Goal: Transaction & Acquisition: Download file/media

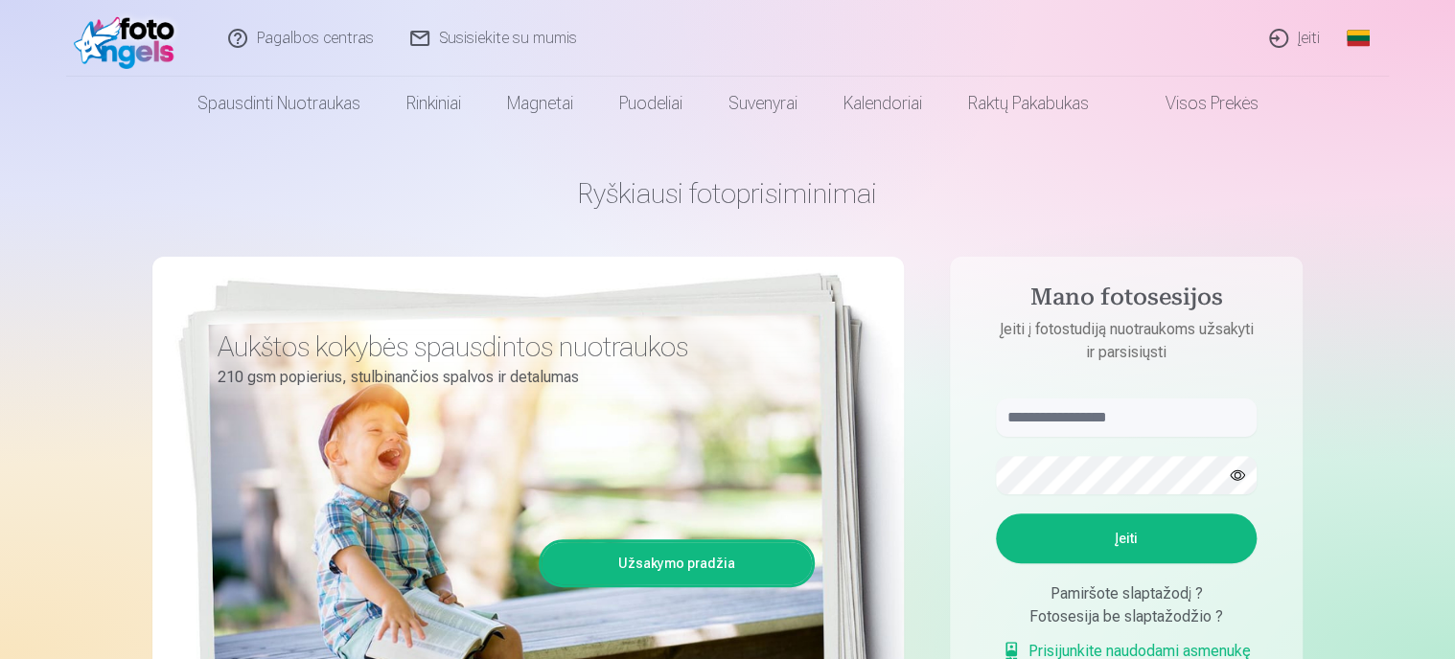
type input "**********"
click at [1124, 540] on button "Įeiti" at bounding box center [1126, 539] width 261 height 50
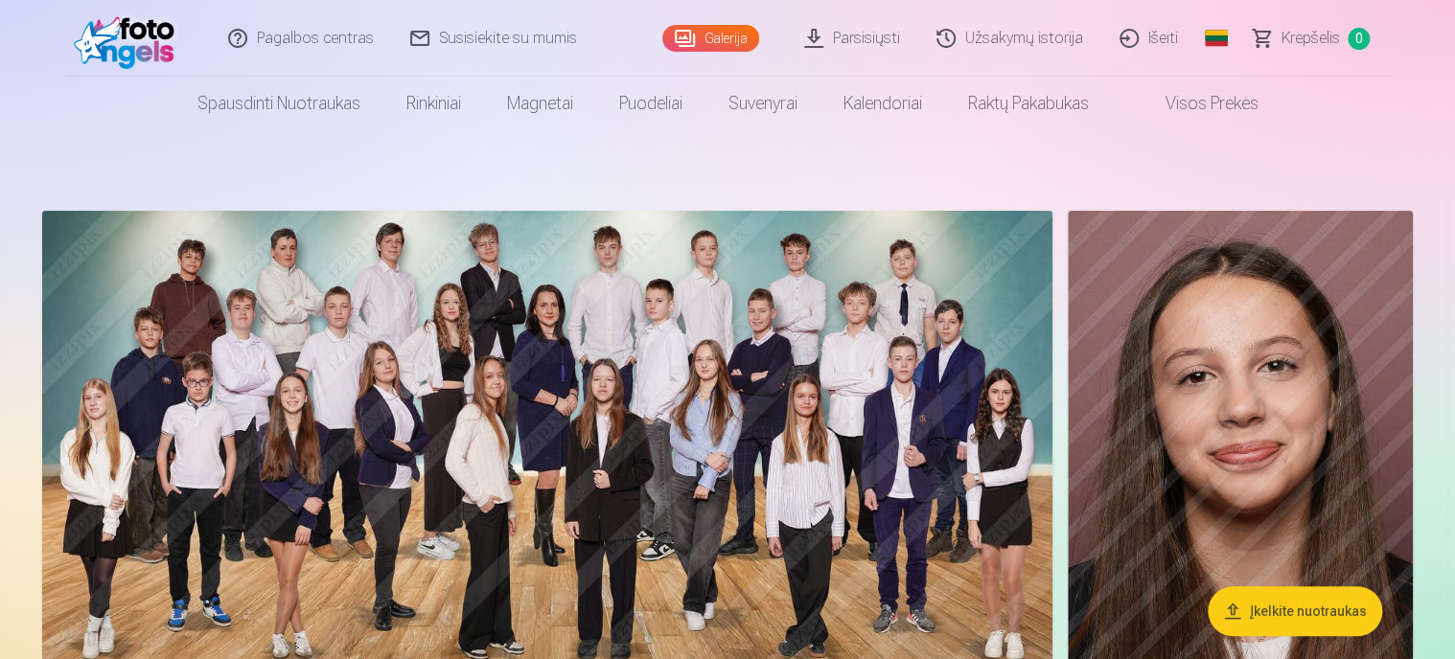
click at [866, 47] on link "Parsisiųsti" at bounding box center [853, 38] width 132 height 77
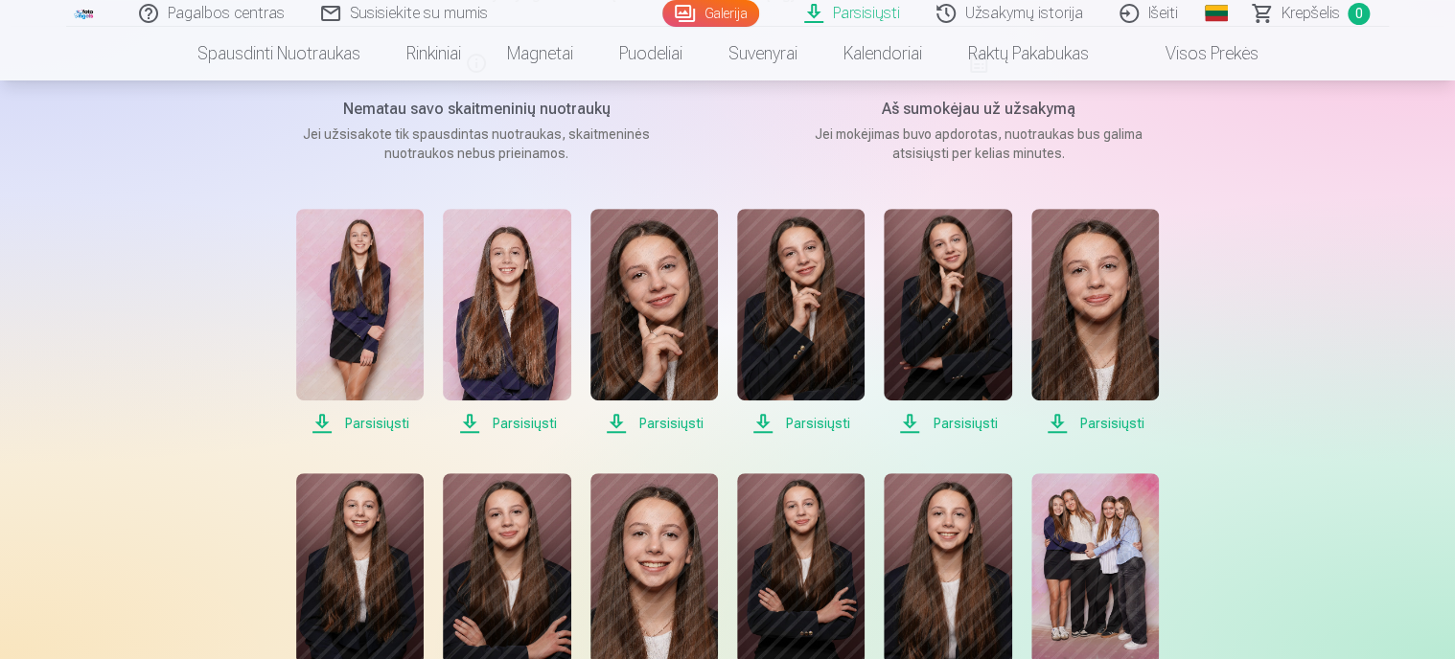
scroll to position [288, 0]
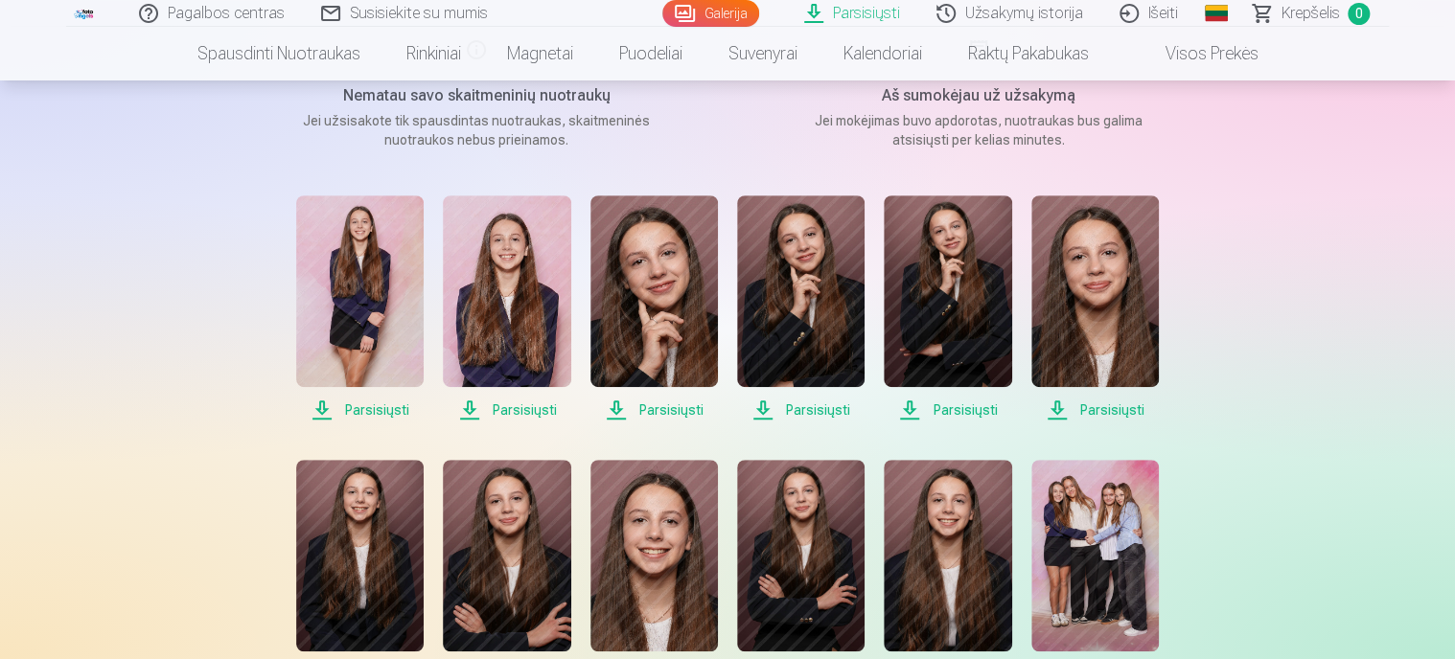
click at [372, 408] on span "Parsisiųsti" at bounding box center [359, 410] width 127 height 23
click at [511, 362] on img at bounding box center [506, 292] width 127 height 192
click at [510, 361] on img at bounding box center [506, 292] width 127 height 192
click at [668, 411] on span "Parsisiųsti" at bounding box center [653, 410] width 127 height 23
click at [805, 413] on span "Parsisiųsti" at bounding box center [800, 410] width 127 height 23
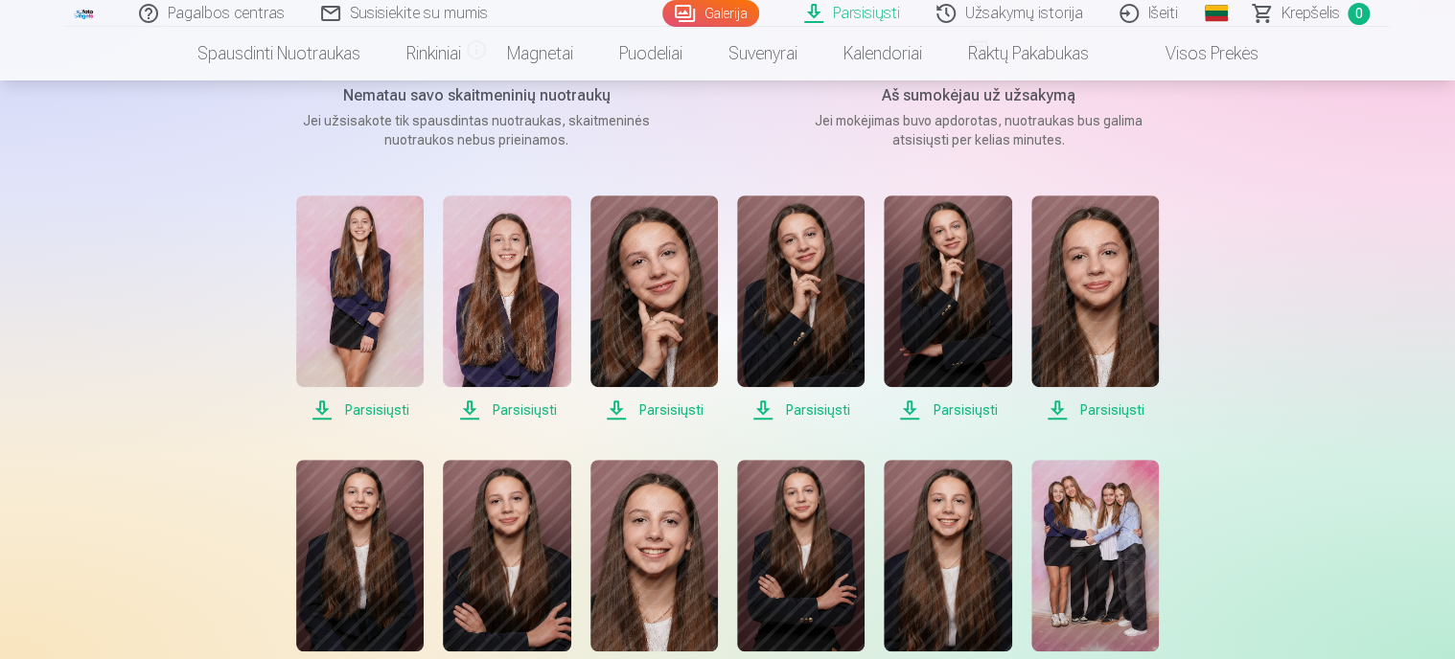
click at [927, 411] on span "Parsisiųsti" at bounding box center [947, 410] width 127 height 23
click at [1066, 410] on span "Parsisiųsti" at bounding box center [1094, 410] width 127 height 23
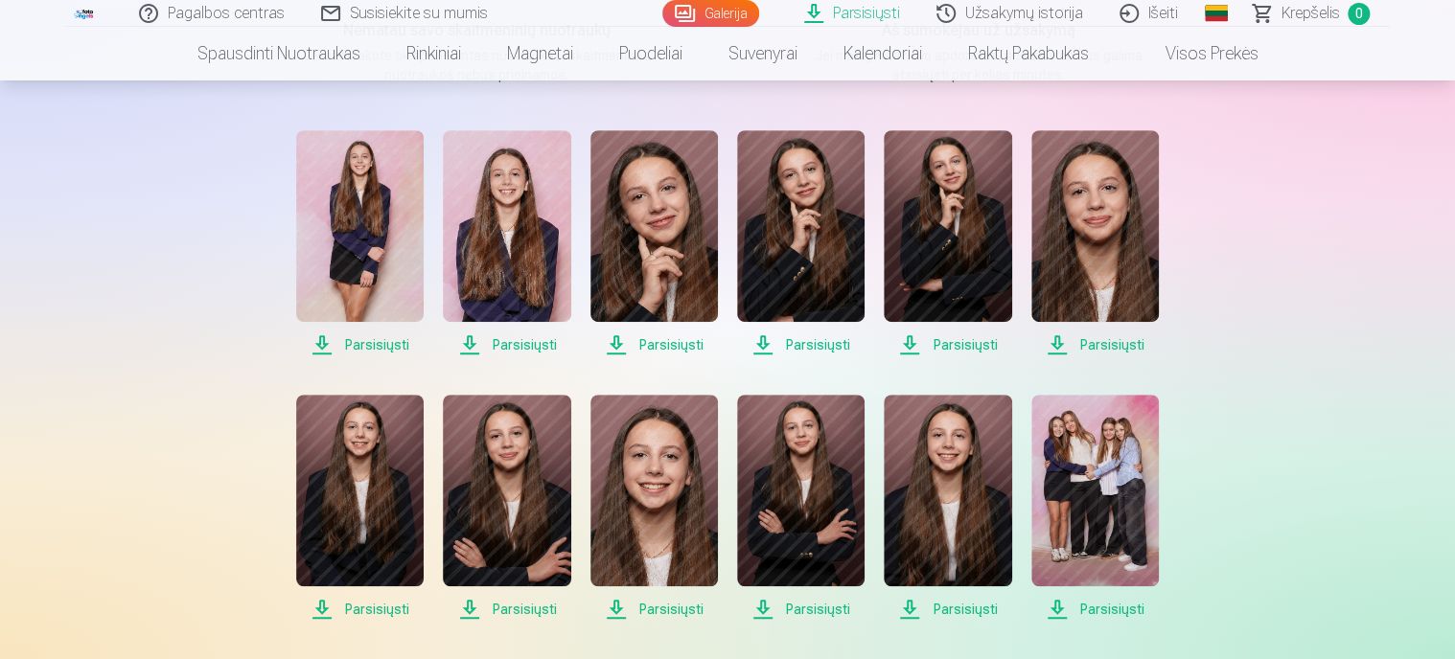
scroll to position [383, 0]
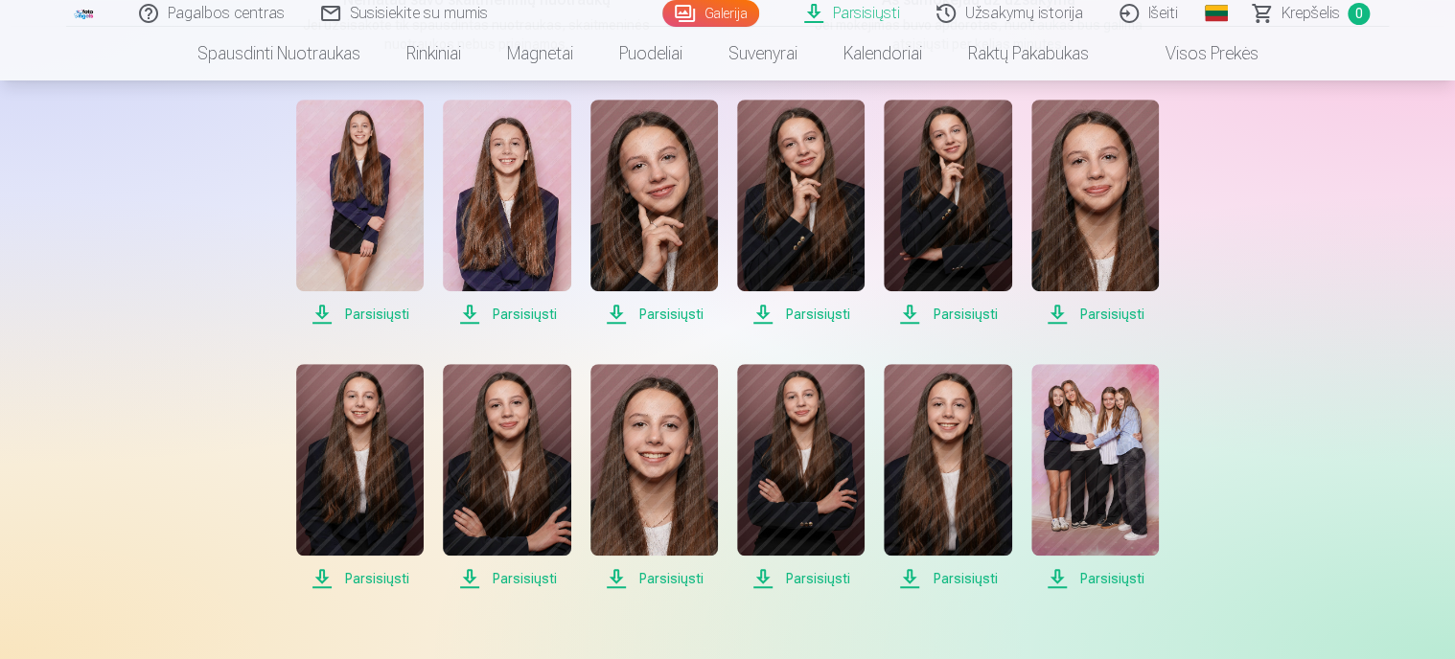
click at [391, 581] on span "Parsisiųsti" at bounding box center [359, 578] width 127 height 23
drag, startPoint x: 508, startPoint y: 582, endPoint x: 517, endPoint y: 565, distance: 19.3
click at [510, 580] on span "Parsisiųsti" at bounding box center [506, 578] width 127 height 23
drag, startPoint x: 656, startPoint y: 581, endPoint x: 660, endPoint y: 570, distance: 11.6
click at [659, 578] on span "Parsisiųsti" at bounding box center [653, 578] width 127 height 23
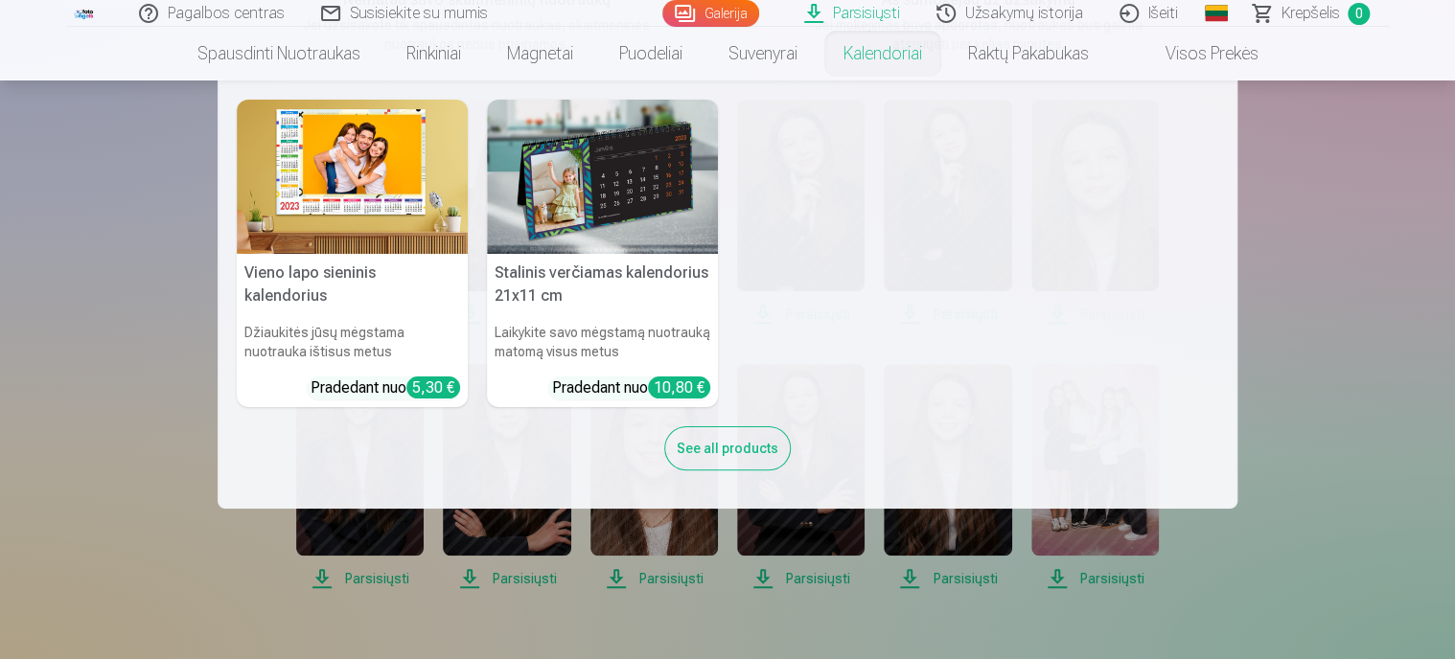
click at [1315, 330] on nav "Vieno lapo sieninis kalendorius Džiaukitės jūsų mėgstama nuotrauka ištisus metu…" at bounding box center [727, 295] width 1455 height 428
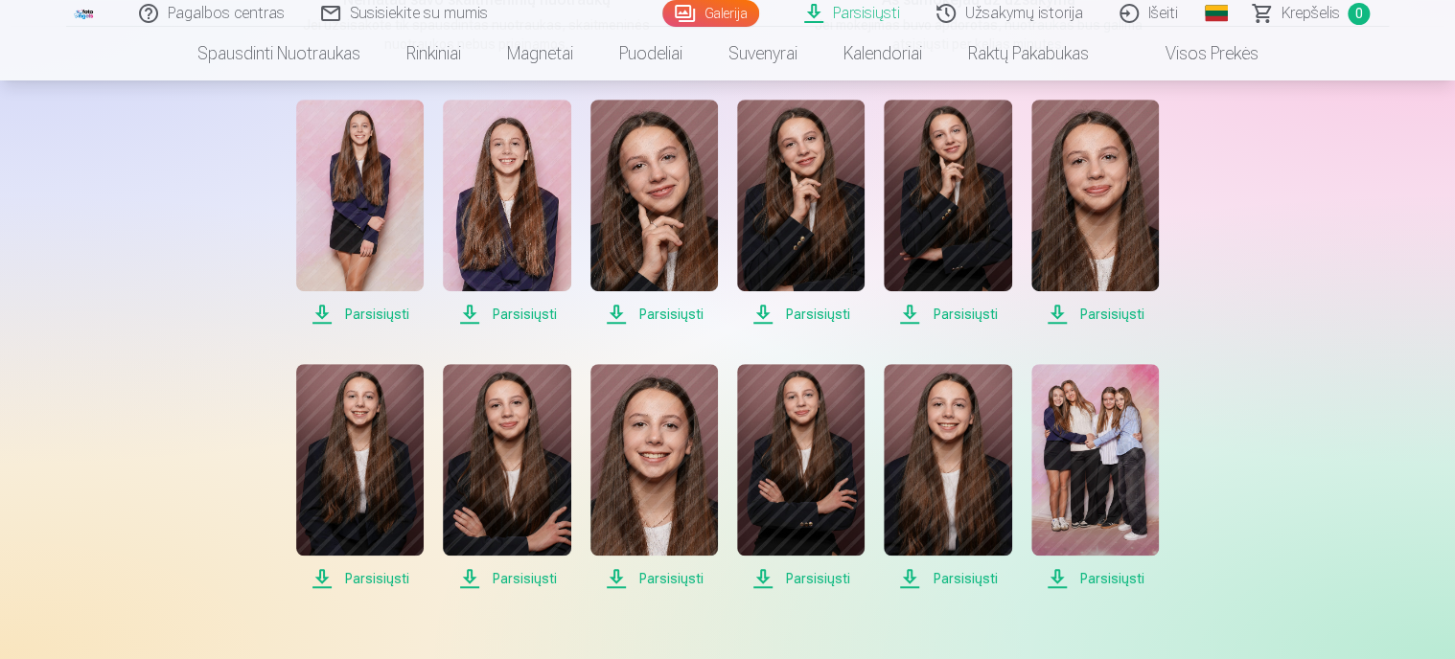
click at [679, 580] on span "Parsisiųsti" at bounding box center [653, 578] width 127 height 23
drag, startPoint x: 800, startPoint y: 584, endPoint x: 804, endPoint y: 574, distance: 10.3
click at [800, 582] on span "Parsisiųsti" at bounding box center [800, 578] width 127 height 23
click at [928, 573] on span "Parsisiųsti" at bounding box center [947, 578] width 127 height 23
click at [1089, 579] on span "Parsisiųsti" at bounding box center [1094, 578] width 127 height 23
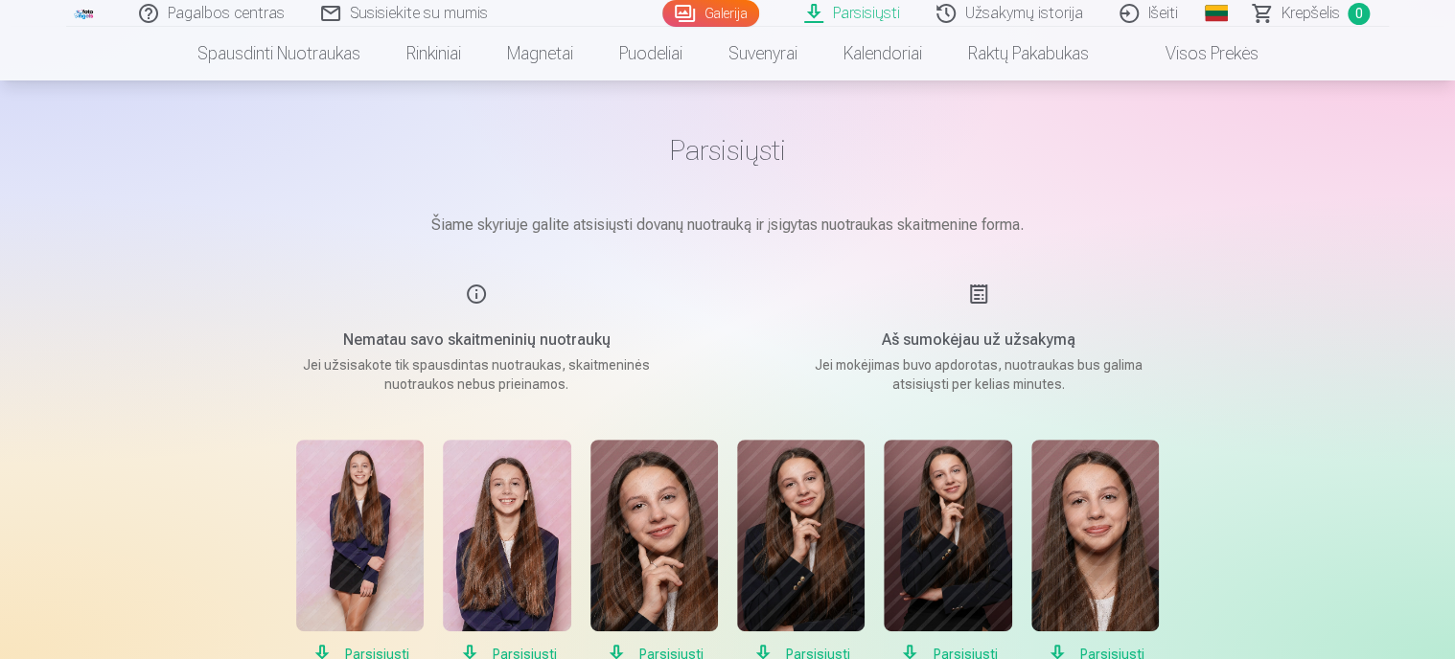
scroll to position [0, 0]
